Goal: Find specific page/section: Find specific page/section

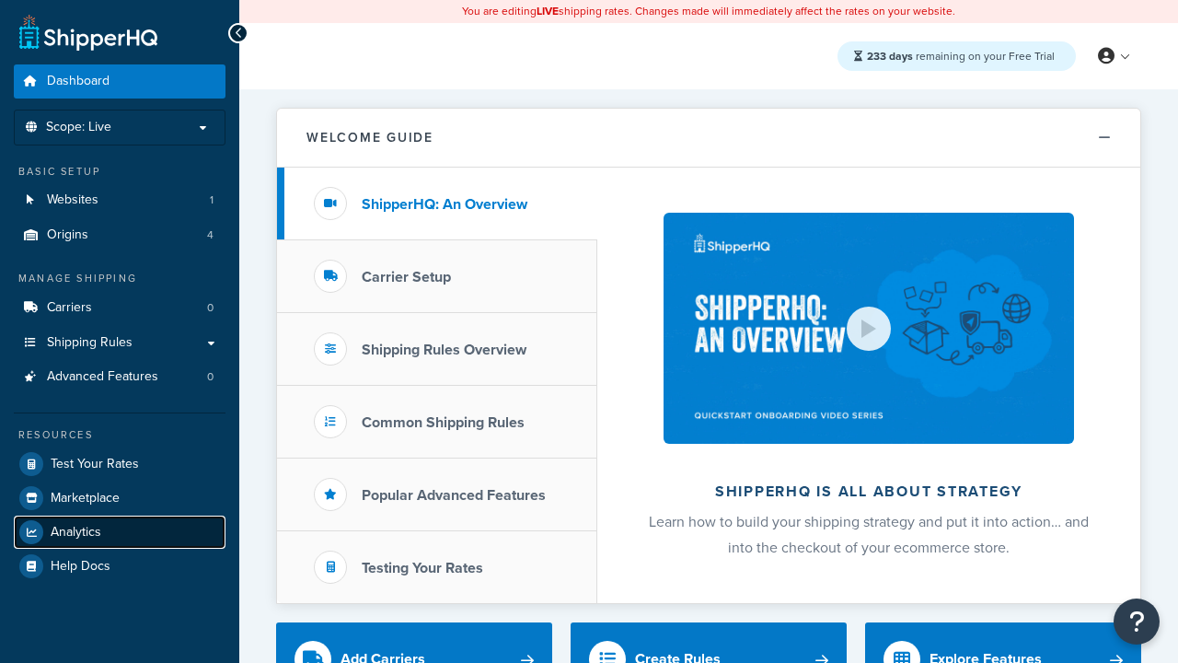
click at [75, 531] on span "Analytics" at bounding box center [76, 533] width 51 height 16
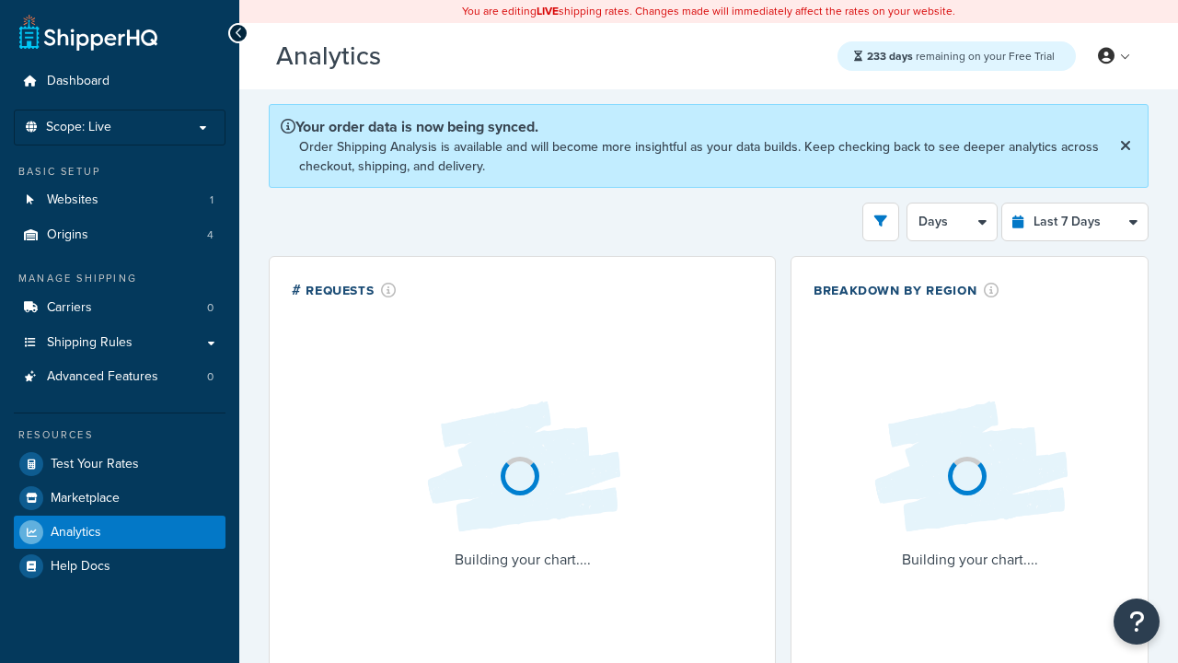
select select "last_7_days"
